Goal: Task Accomplishment & Management: Manage account settings

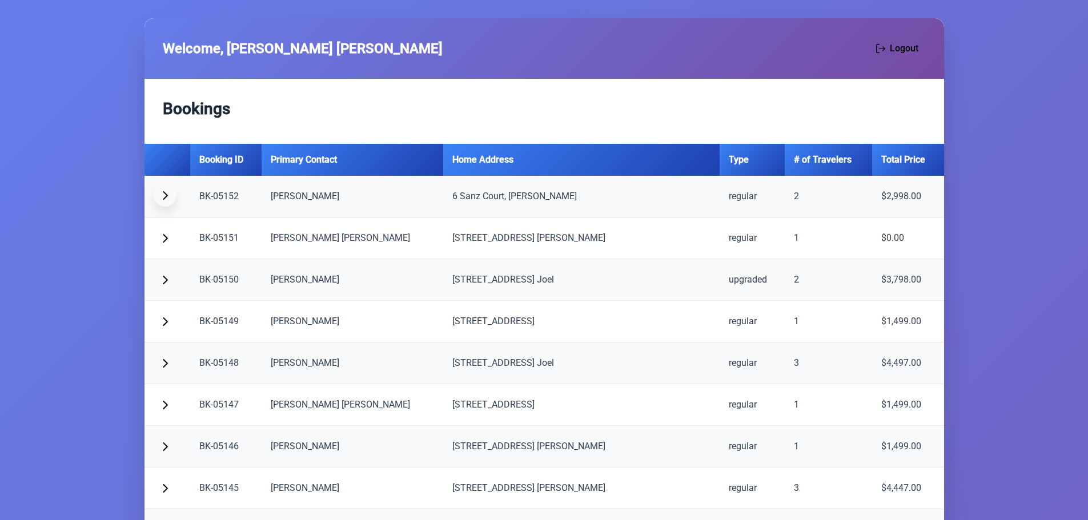
click at [170, 196] on button "button" at bounding box center [165, 195] width 23 height 23
click at [162, 194] on span "button" at bounding box center [164, 195] width 9 height 9
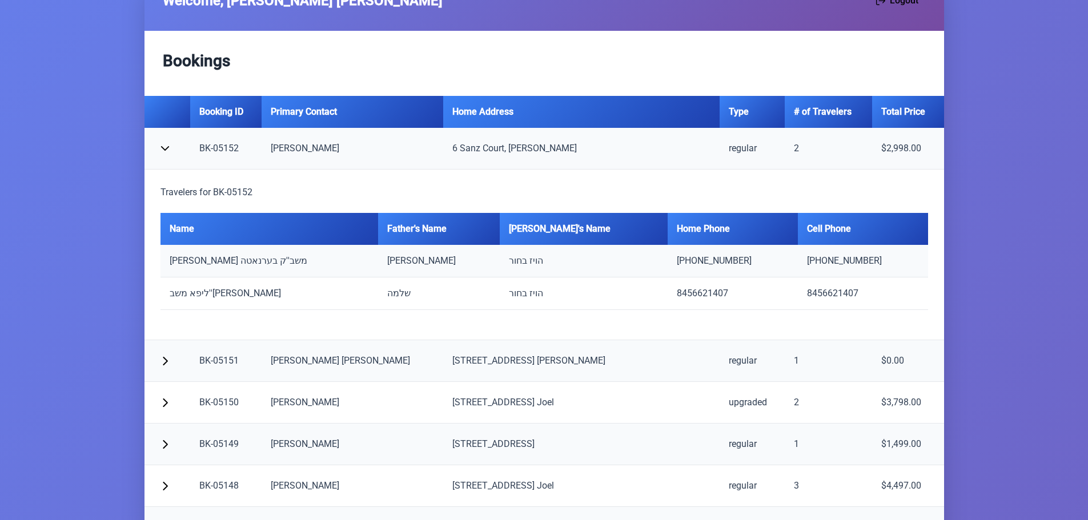
scroll to position [114, 0]
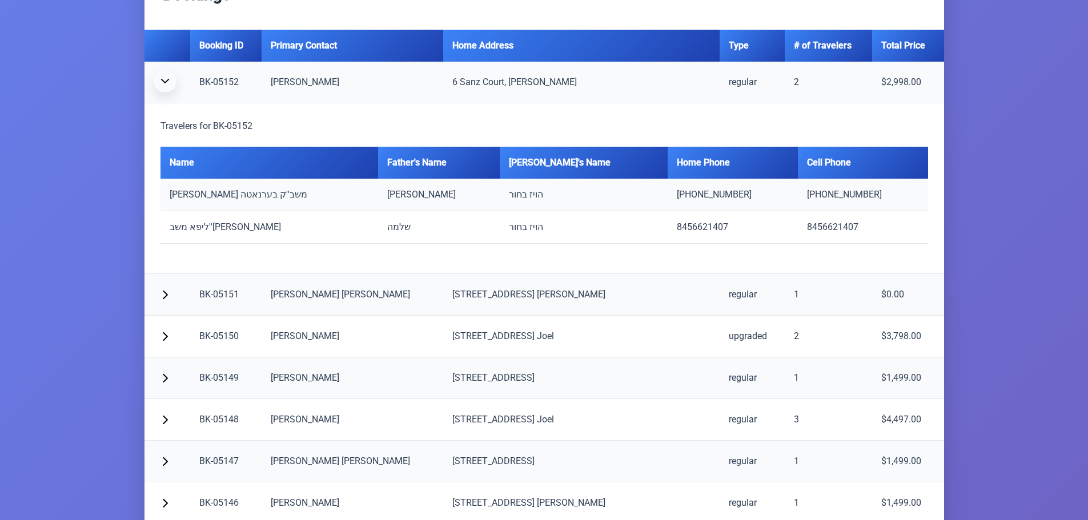
click at [167, 82] on span "button" at bounding box center [164, 81] width 9 height 9
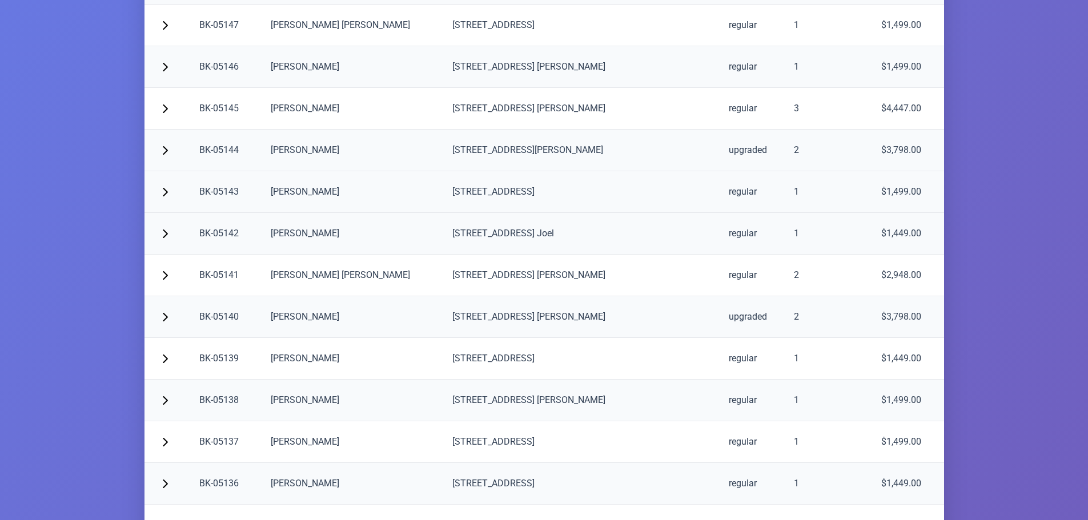
scroll to position [400, 0]
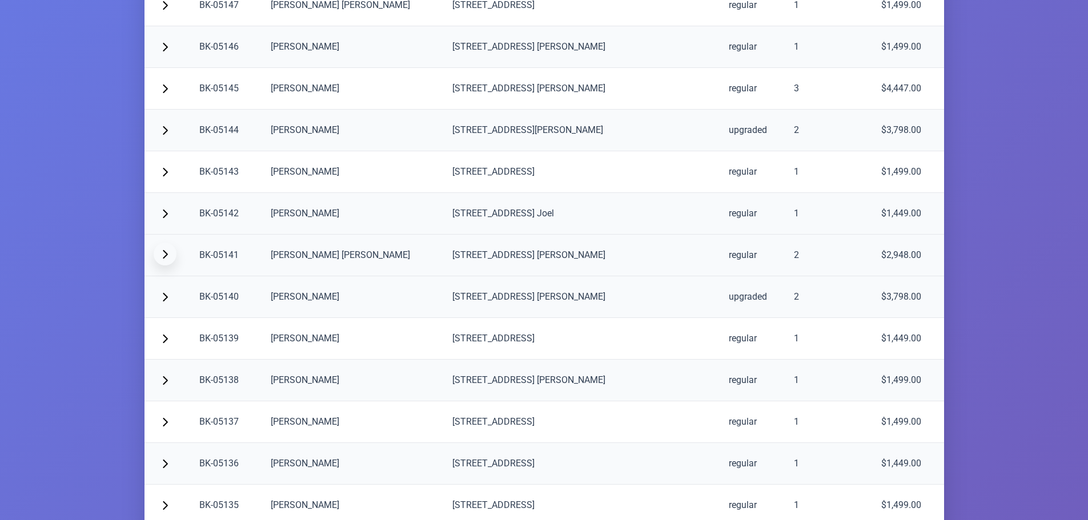
click at [167, 254] on span "button" at bounding box center [164, 253] width 9 height 9
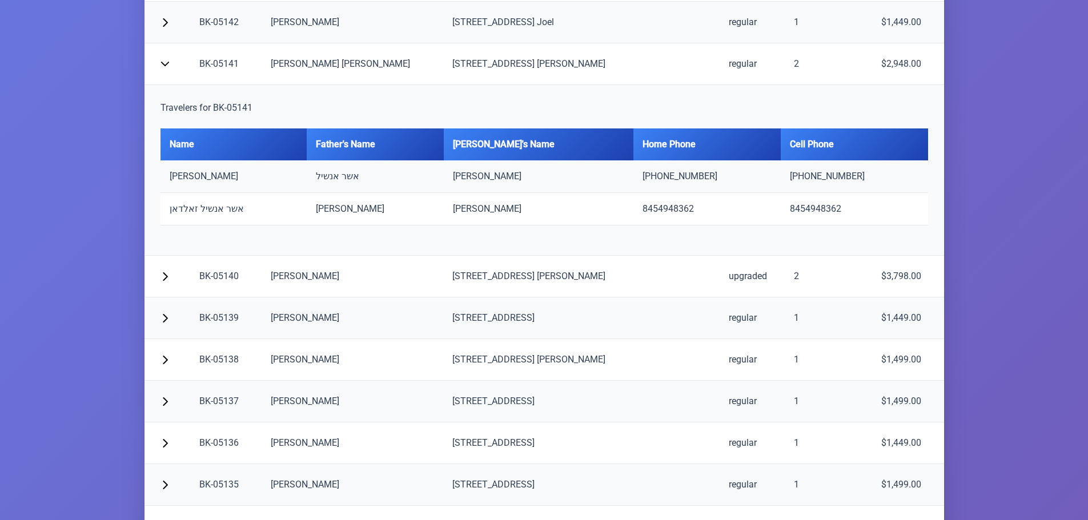
scroll to position [571, 0]
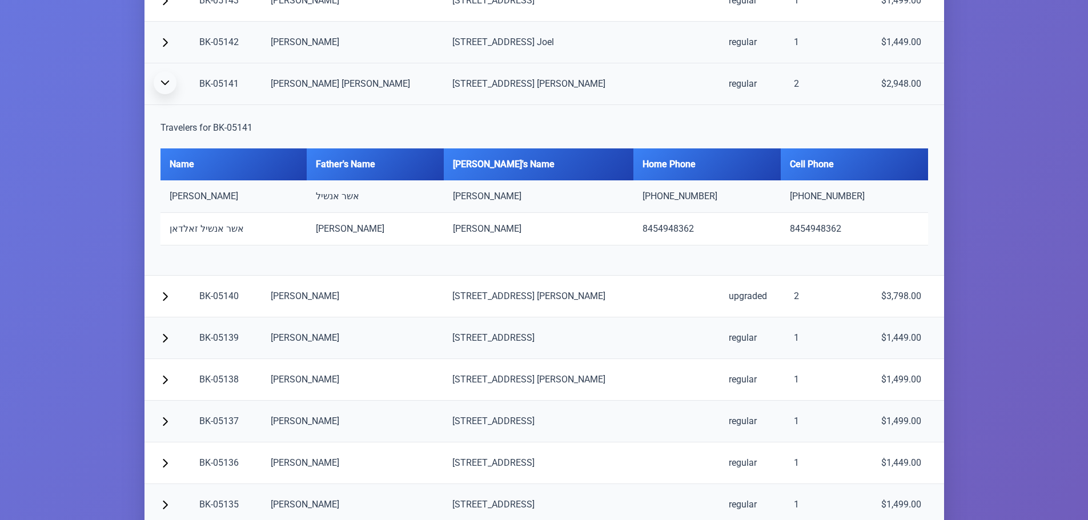
click at [156, 83] on button "button" at bounding box center [165, 82] width 23 height 23
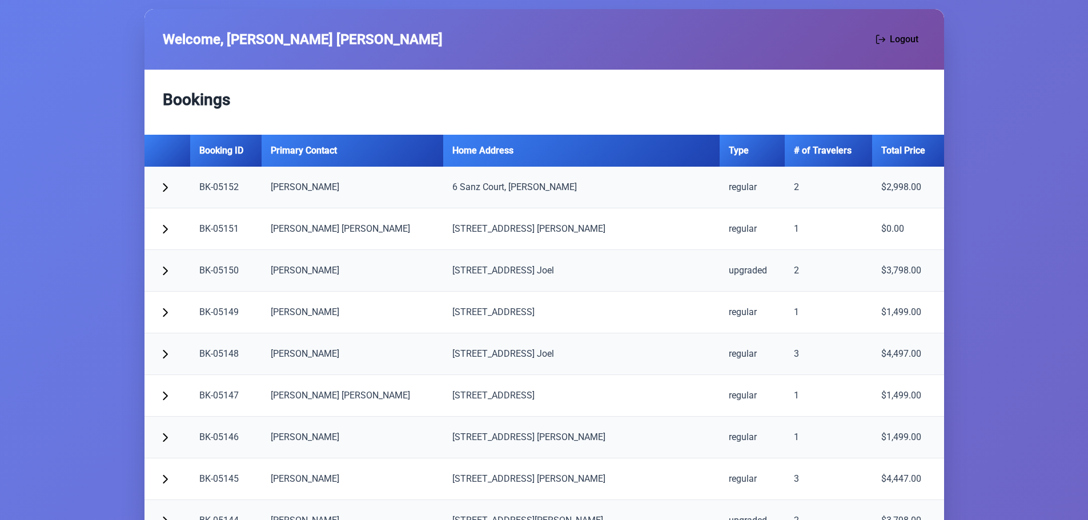
scroll to position [0, 0]
